Goal: Transaction & Acquisition: Purchase product/service

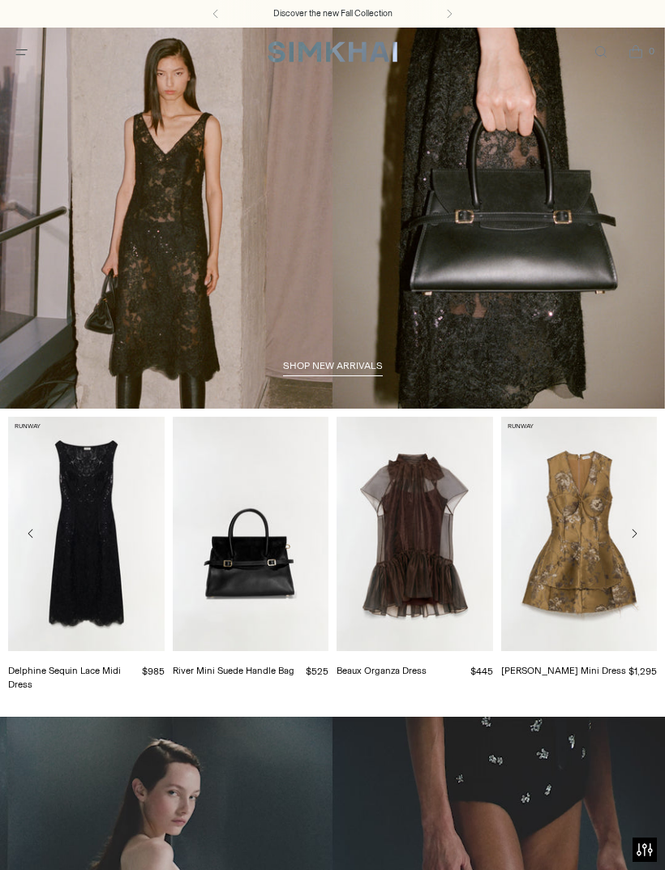
click at [27, 59] on span "Open menu modal" at bounding box center [21, 52] width 17 height 17
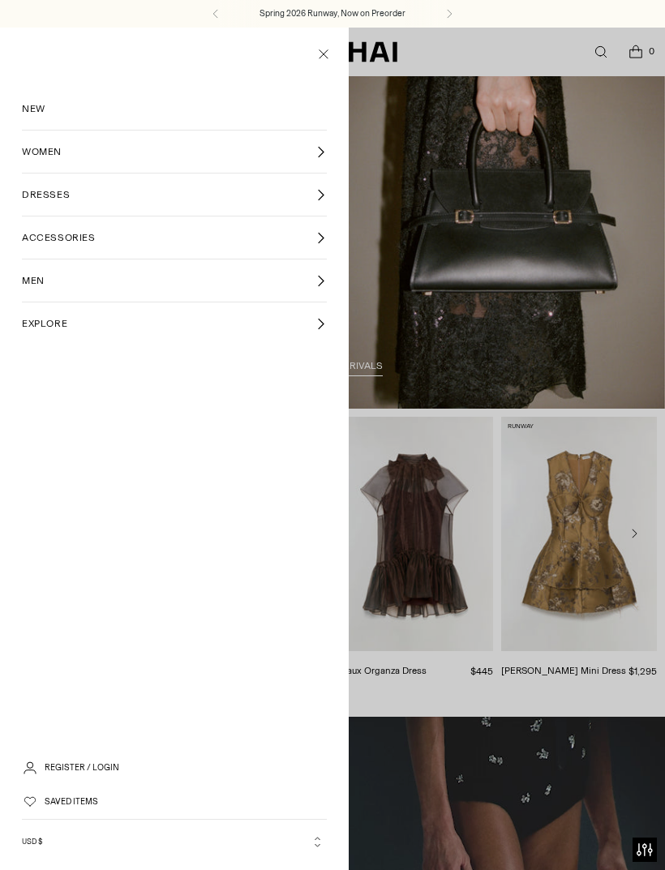
click at [298, 155] on link "WOMEN" at bounding box center [174, 152] width 305 height 42
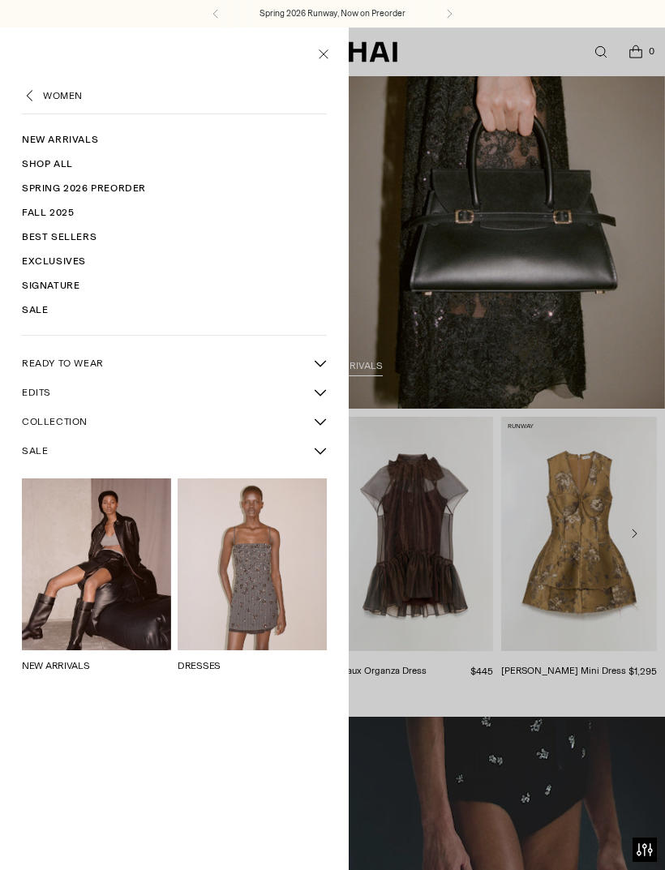
click at [51, 311] on link "Sale" at bounding box center [174, 310] width 305 height 24
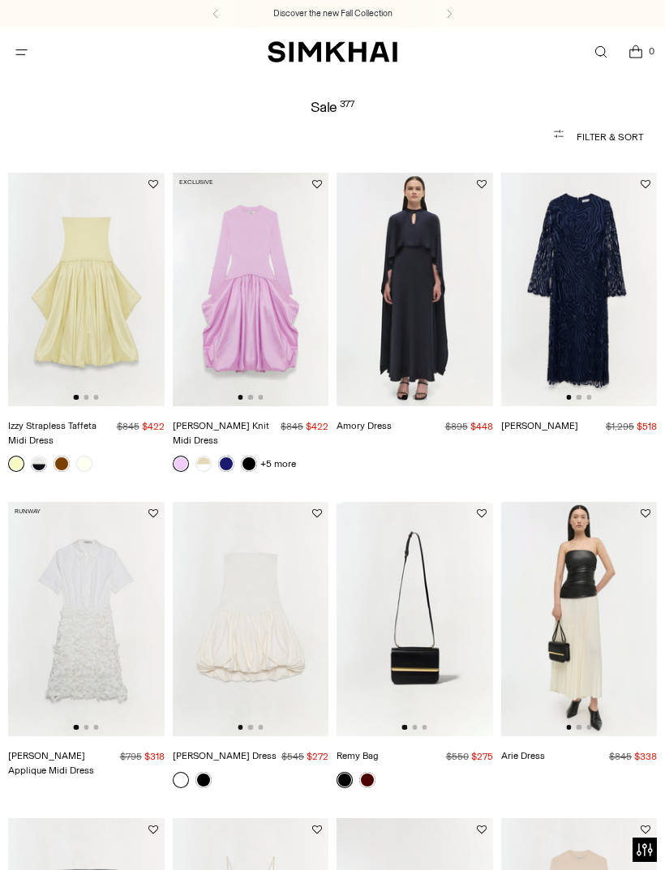
click at [615, 137] on button "Filter & Sort" at bounding box center [332, 137] width 621 height 32
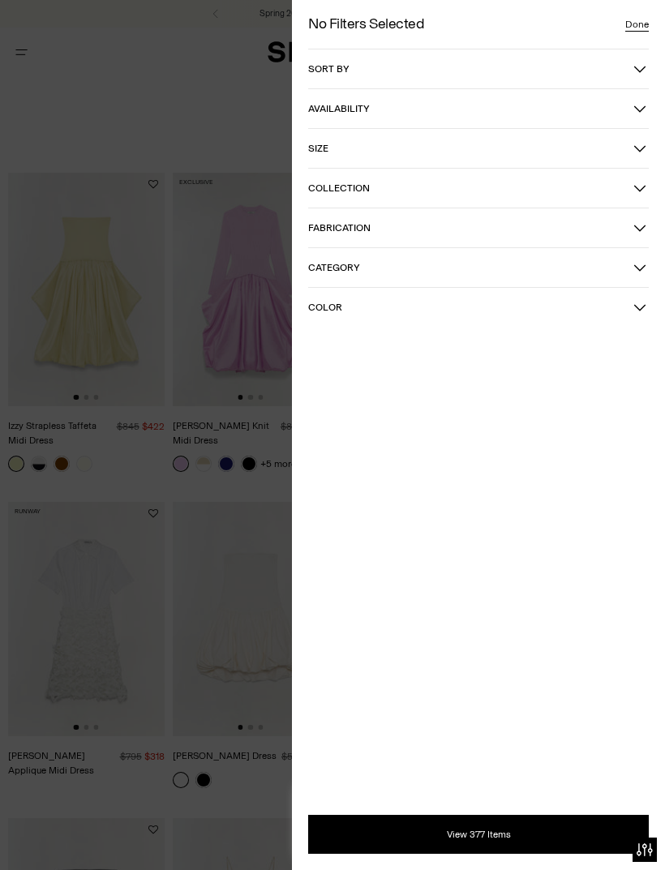
click at [635, 196] on button "Collection" at bounding box center [478, 188] width 341 height 39
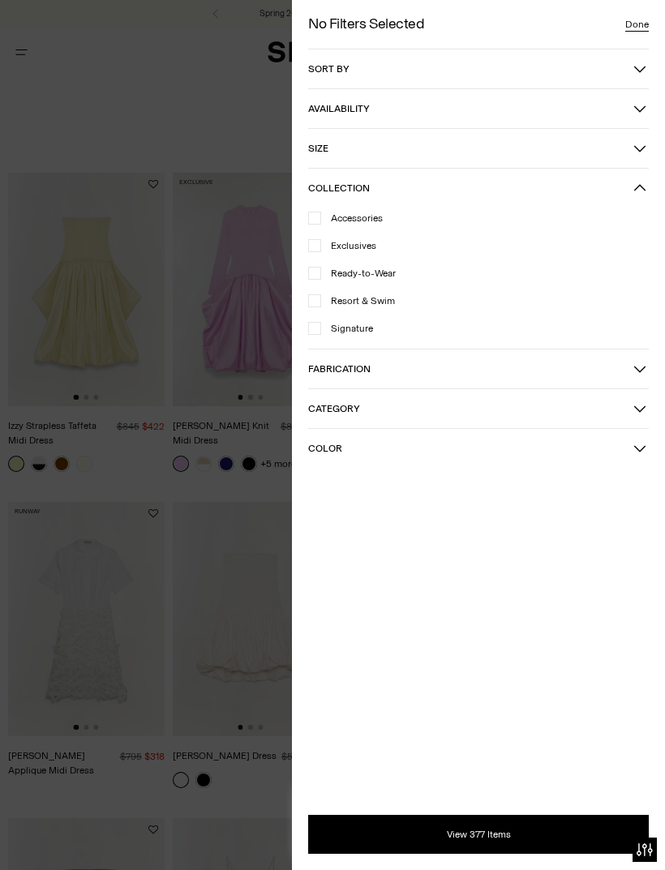
click at [636, 178] on button "Collection" at bounding box center [478, 188] width 341 height 39
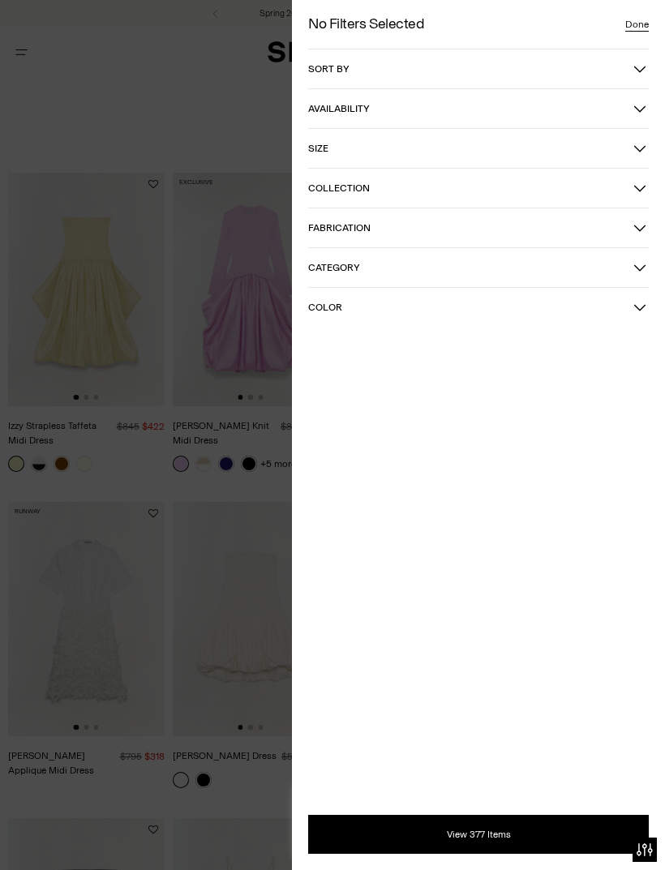
click at [633, 119] on button "Availability" at bounding box center [478, 108] width 341 height 39
click at [637, 104] on icon "button" at bounding box center [639, 108] width 13 height 13
click at [612, 262] on span "Category" at bounding box center [470, 267] width 325 height 11
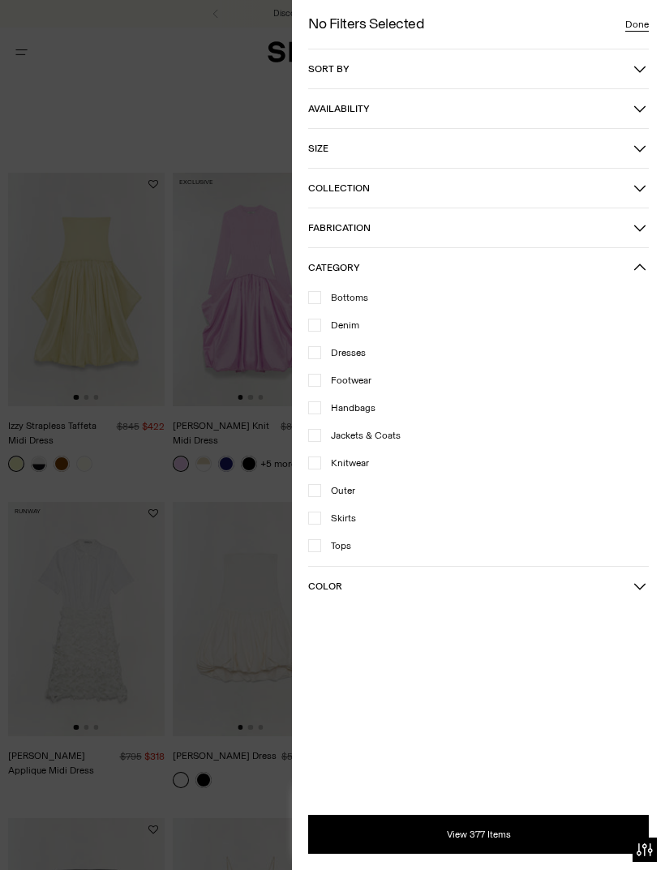
click at [364, 357] on span "Dresses" at bounding box center [343, 353] width 45 height 15
click at [633, 143] on span "Size" at bounding box center [470, 148] width 325 height 11
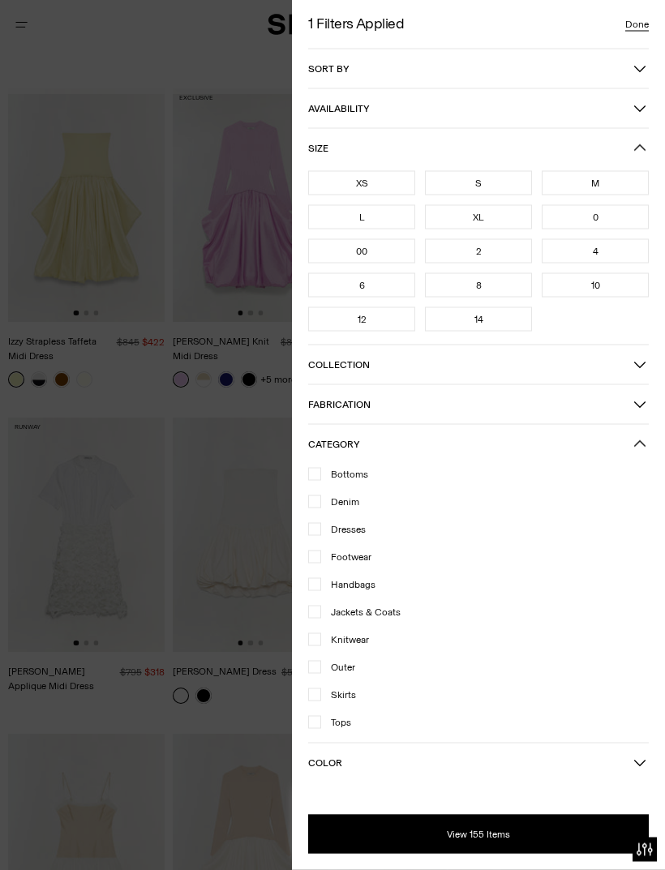
scroll to position [89, 0]
click at [501, 176] on div "S" at bounding box center [478, 183] width 107 height 24
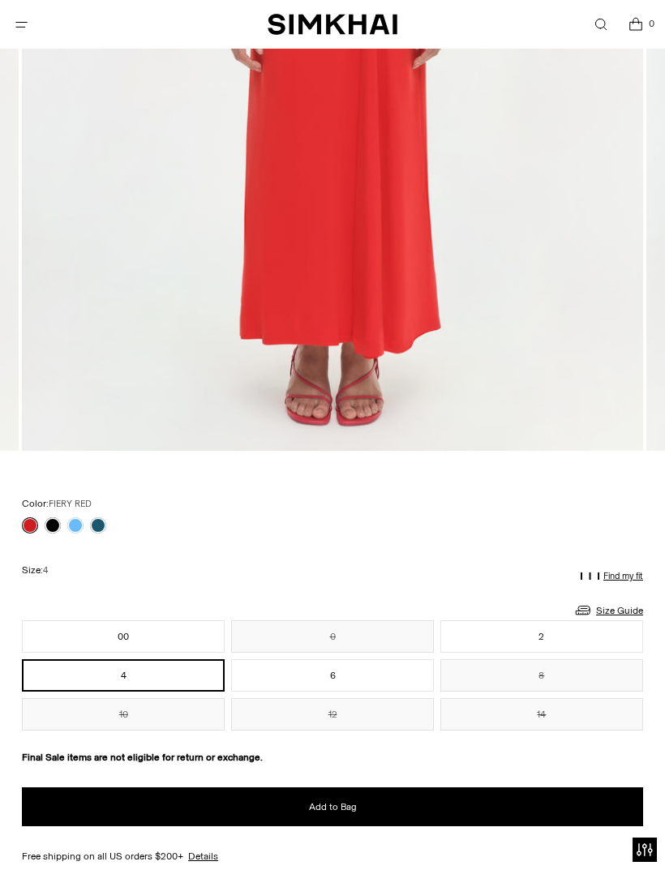
scroll to position [725, 0]
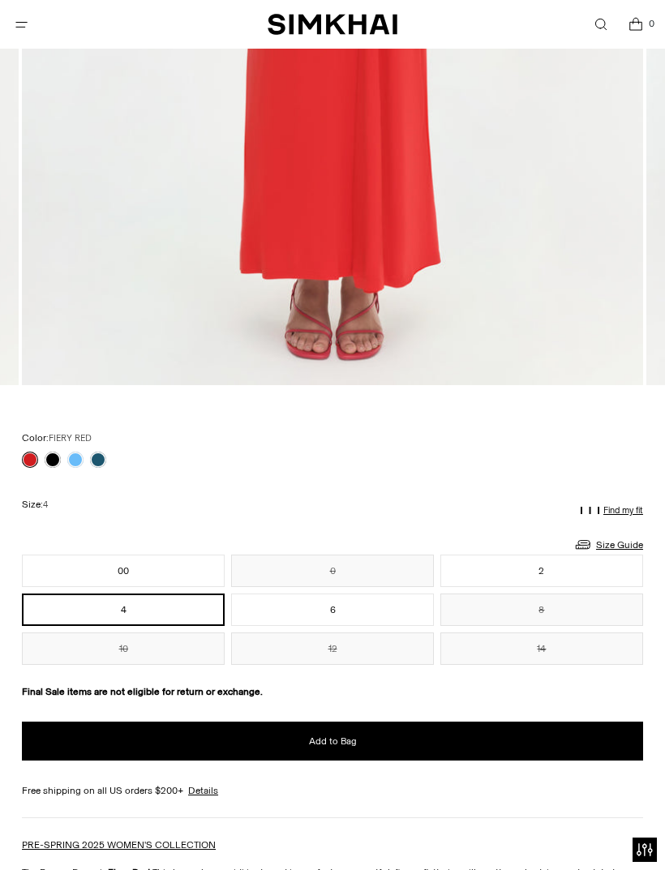
click at [137, 475] on div "Color: FIERY RED Color: FIERY RED ********* Size: 4 Size Guide Size Guide" at bounding box center [332, 548] width 621 height 235
click at [100, 447] on div "Color: FIERY RED" at bounding box center [332, 450] width 621 height 38
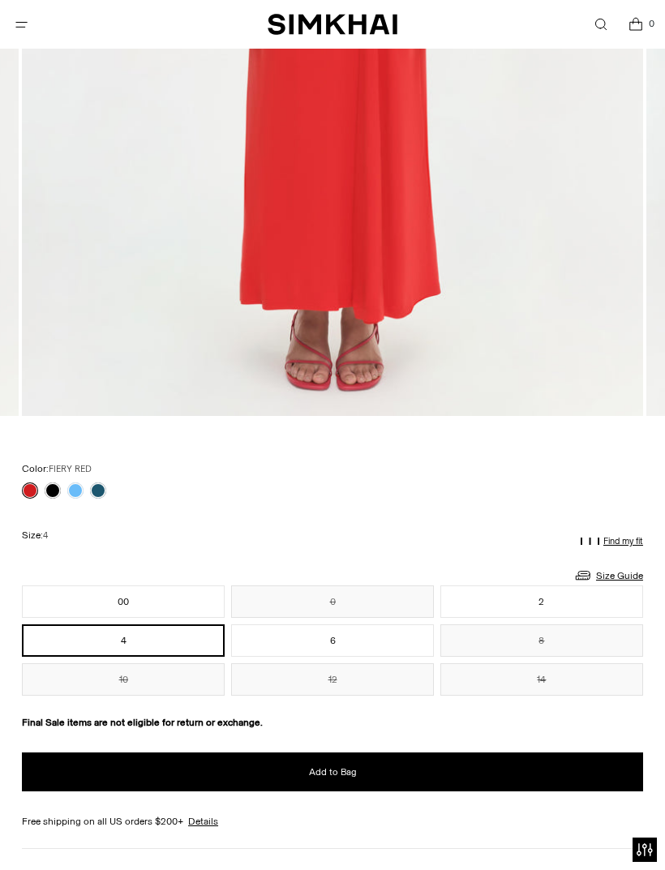
scroll to position [657, 0]
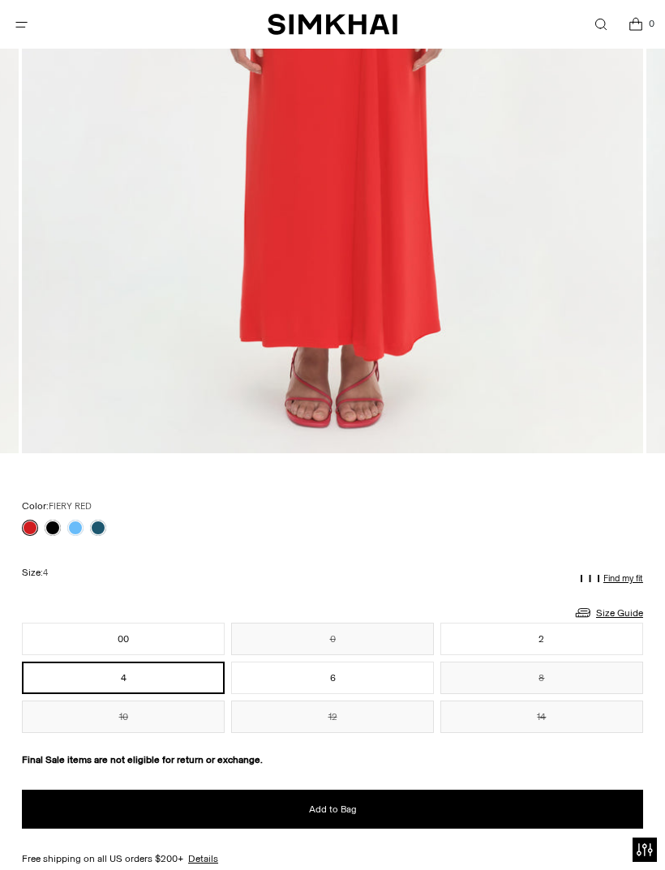
click at [55, 521] on link at bounding box center [53, 528] width 16 height 16
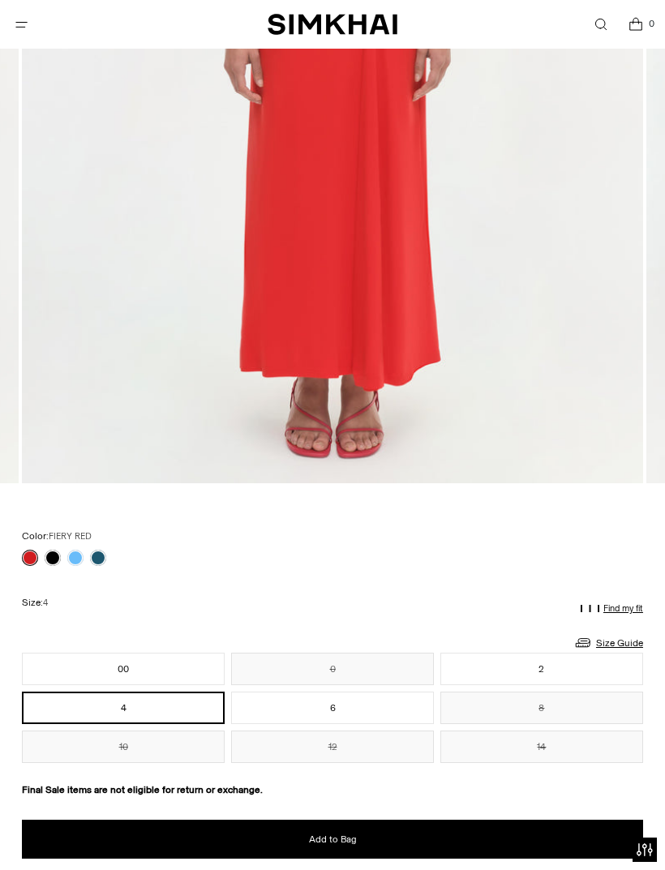
click at [107, 543] on div "Color: FIERY RED" at bounding box center [332, 548] width 621 height 38
click at [100, 560] on link at bounding box center [98, 558] width 16 height 16
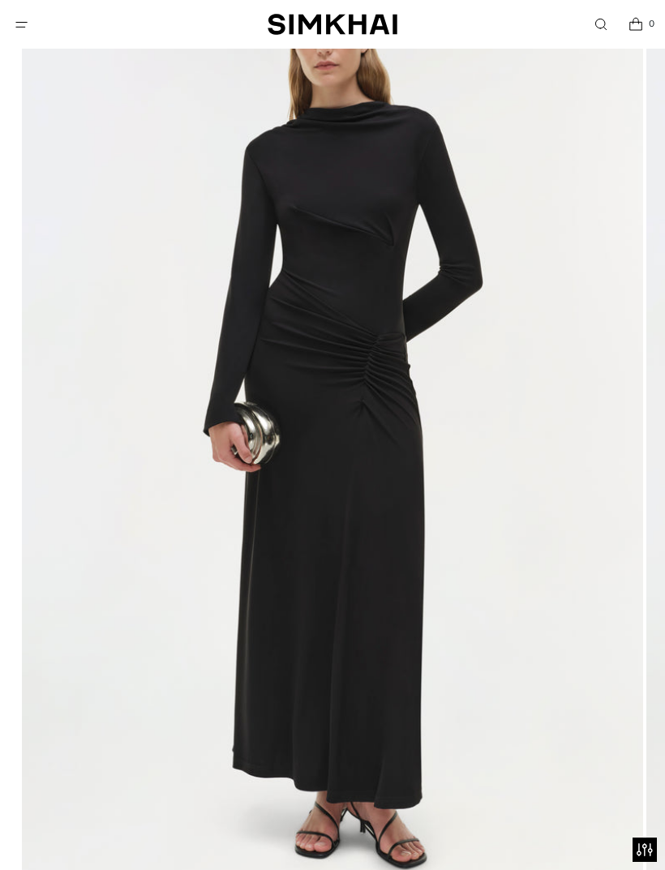
scroll to position [341, 0]
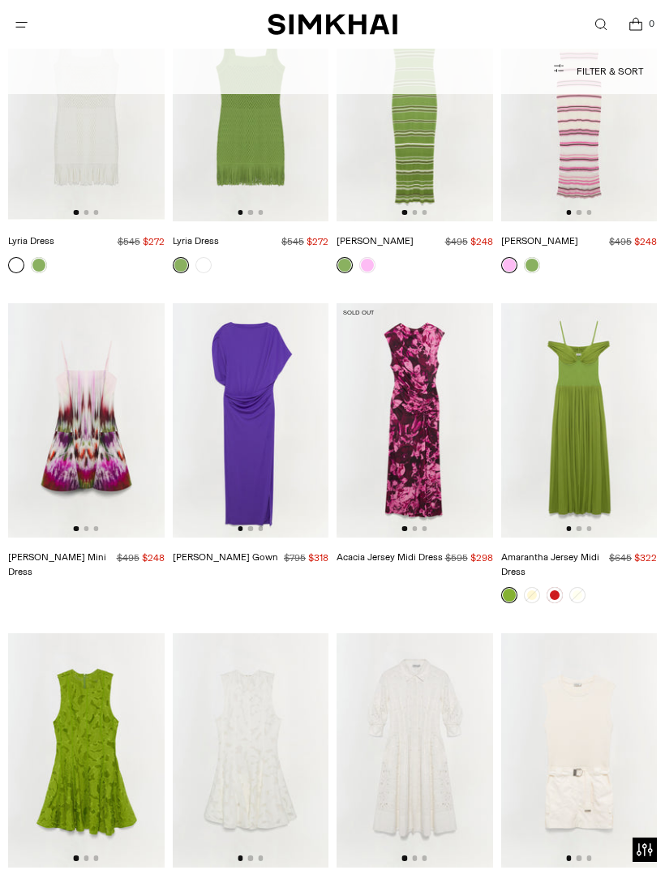
scroll to position [7608, 0]
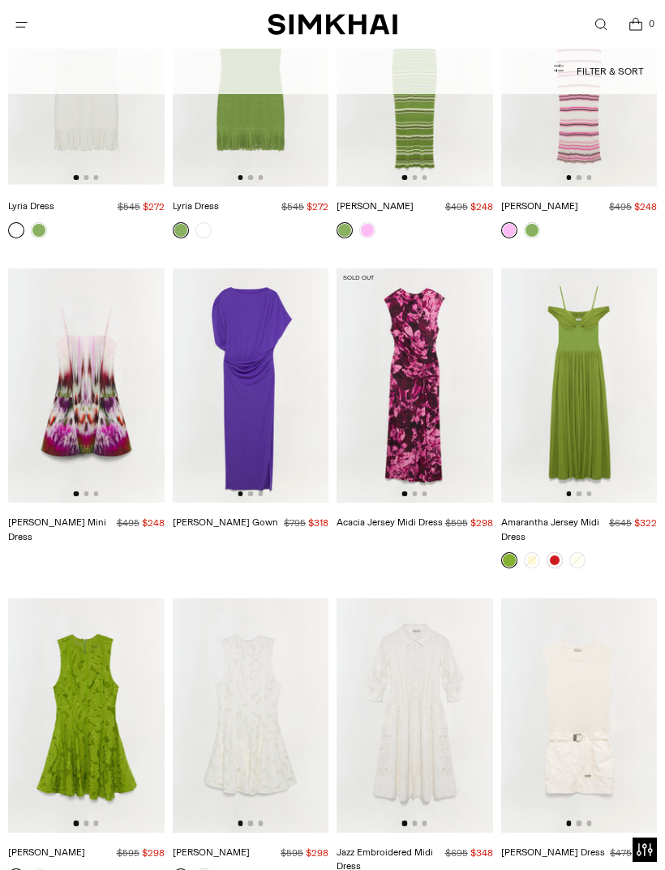
click at [281, 384] on img at bounding box center [251, 385] width 157 height 234
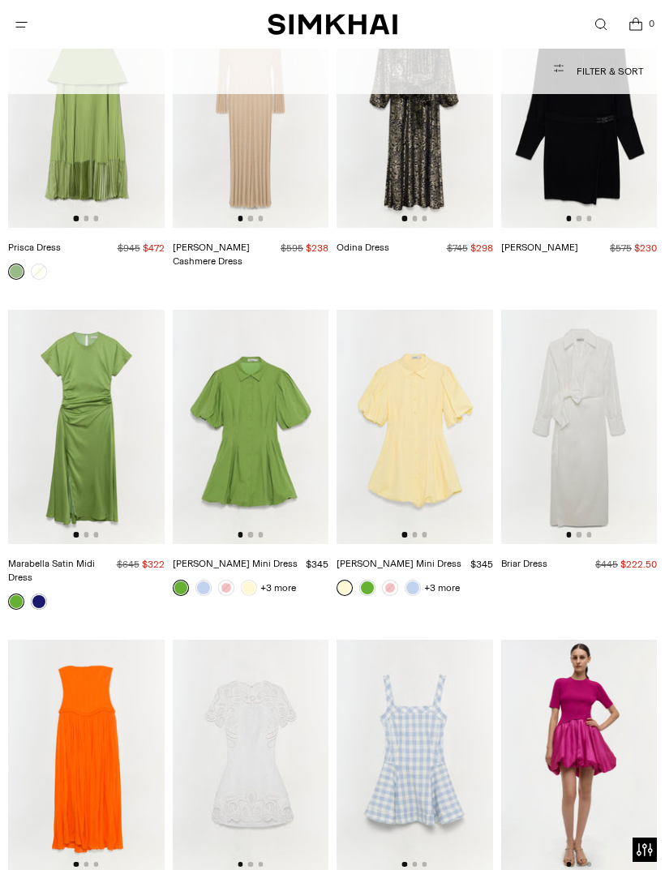
scroll to position [10715, 0]
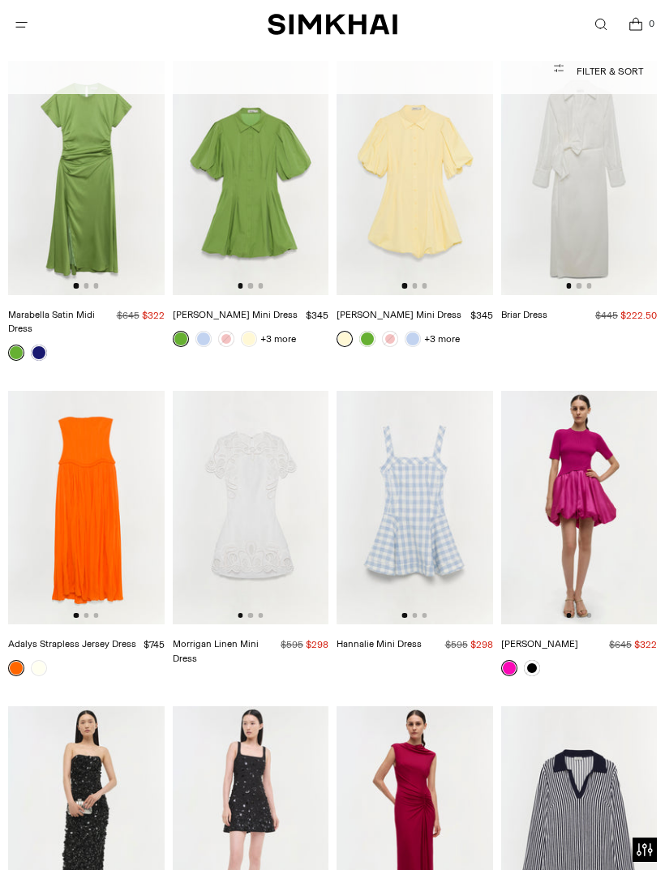
click at [101, 492] on img at bounding box center [86, 508] width 157 height 234
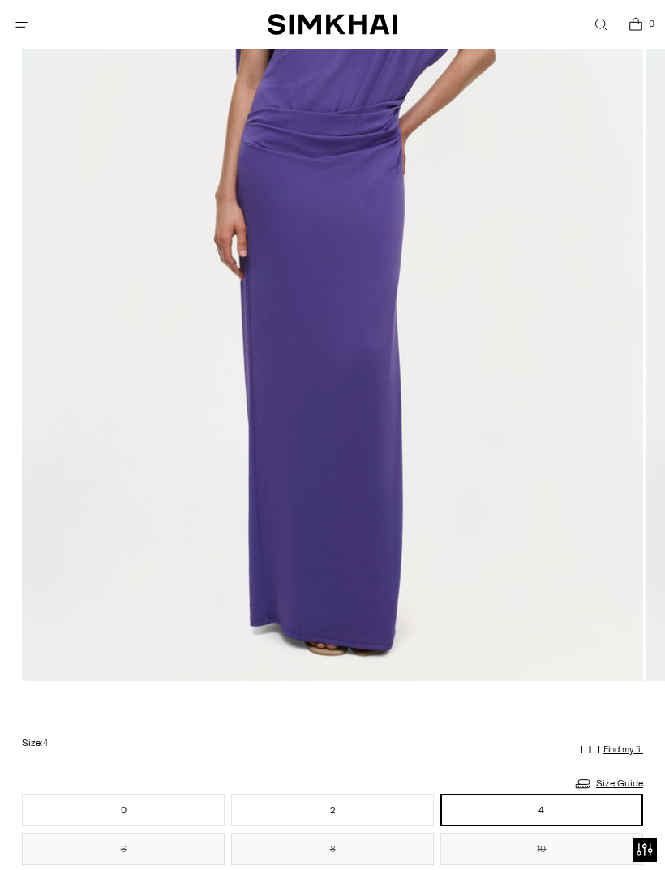
scroll to position [570, 0]
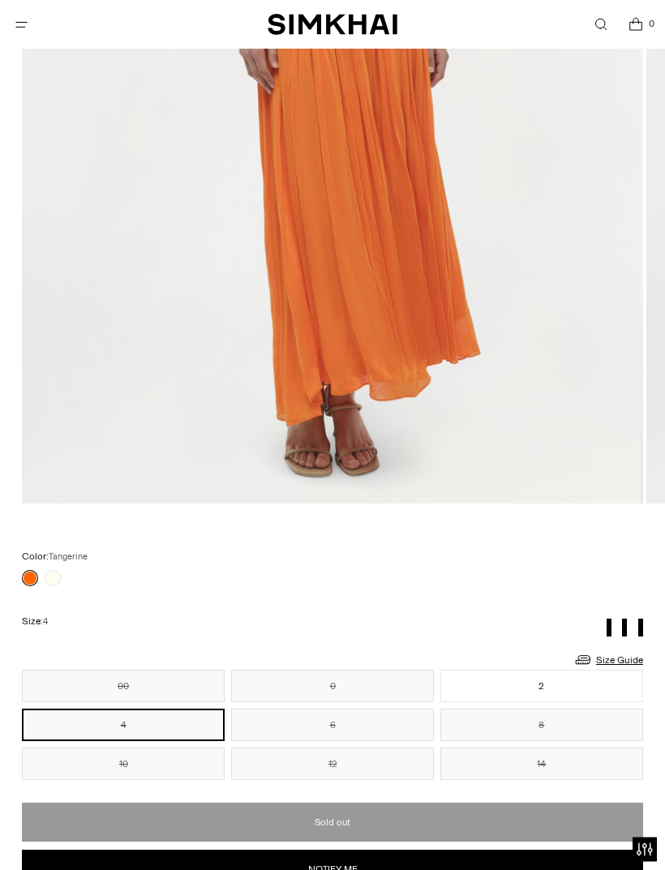
scroll to position [635, 0]
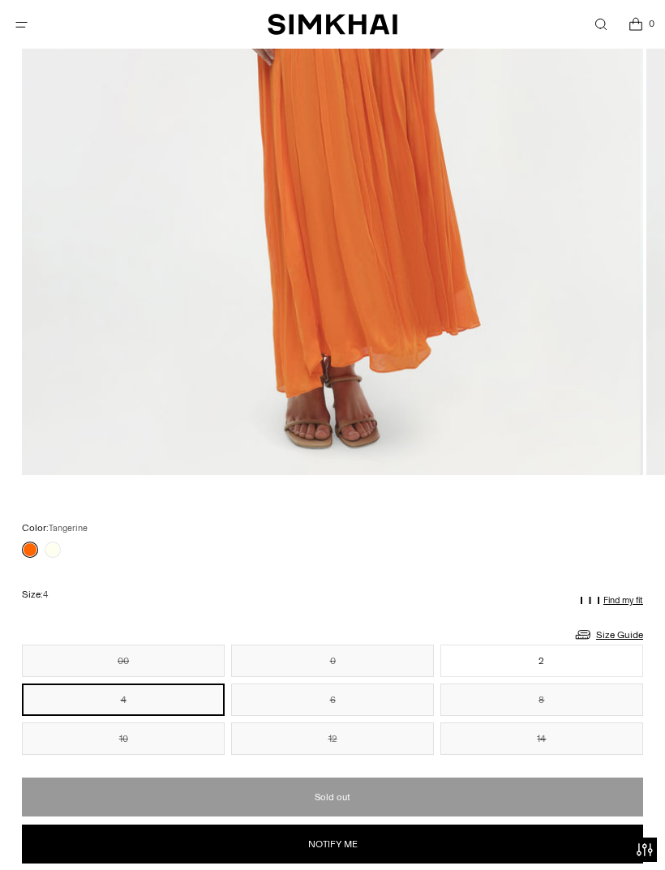
click at [590, 655] on button "2" at bounding box center [541, 661] width 203 height 32
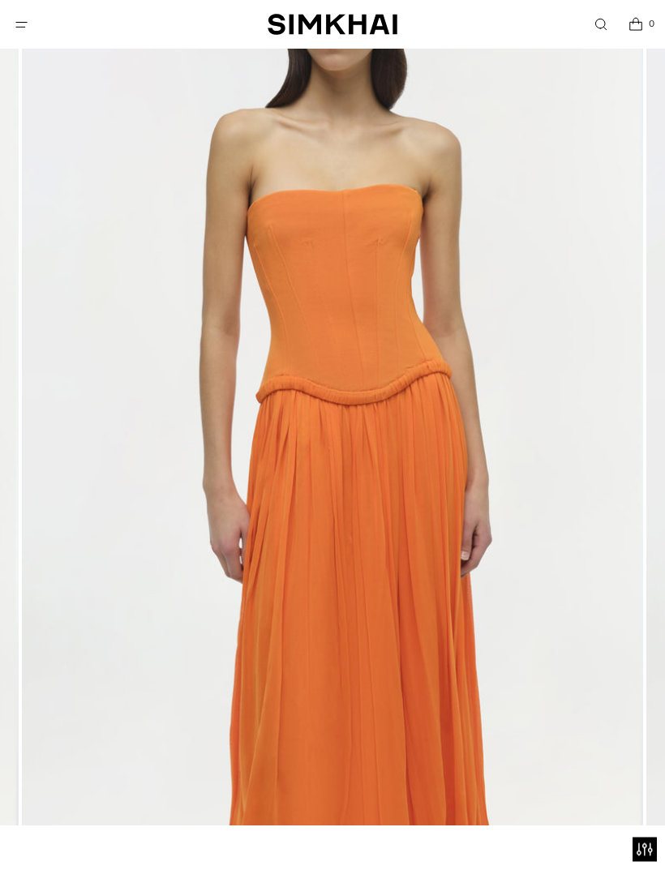
scroll to position [285, 0]
